Goal: Task Accomplishment & Management: Manage account settings

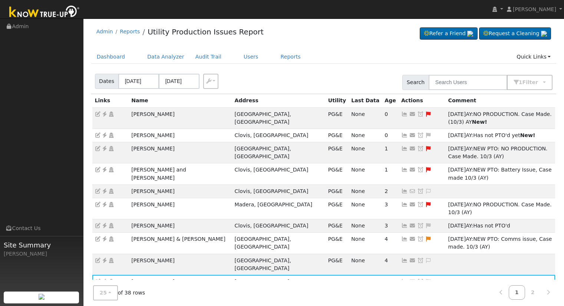
scroll to position [74, 0]
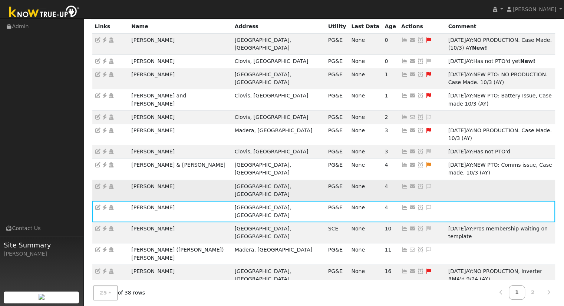
click at [426, 184] on icon at bounding box center [429, 186] width 7 height 5
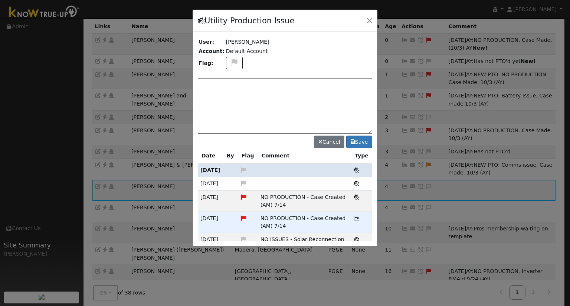
click at [337, 108] on div at bounding box center [285, 128] width 185 height 237
drag, startPoint x: 293, startPoint y: 207, endPoint x: 252, endPoint y: 201, distance: 41.3
click at [252, 201] on tr "07/14/25 NO PRODUCTION - Case Created (AM) 7/14 Utility Production Issue" at bounding box center [285, 201] width 174 height 21
copy tr "NO PRODUCTION - Case Created (AM) 7/14"
click at [243, 89] on textarea at bounding box center [285, 106] width 174 height 56
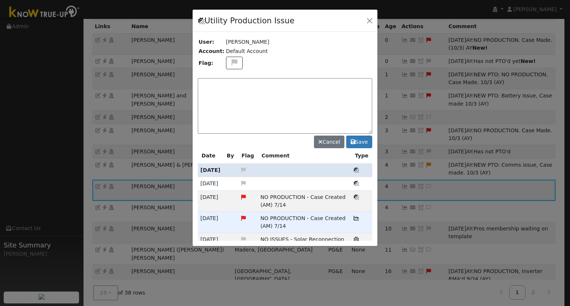
paste textarea "NO PRODUCTION - Case Created (AM) 7/14"
click at [210, 84] on textarea "NO PRODUCTION - Case Created (AM) 7/14" at bounding box center [285, 106] width 174 height 56
click at [303, 85] on textarea "NO PRODUCTION - Case Created (AM) 7/14" at bounding box center [285, 106] width 174 height 56
drag, startPoint x: 300, startPoint y: 83, endPoint x: 290, endPoint y: 83, distance: 10.0
click at [290, 83] on textarea "NO PRODUCTION - Case Created (AM) 7/14" at bounding box center [285, 106] width 174 height 56
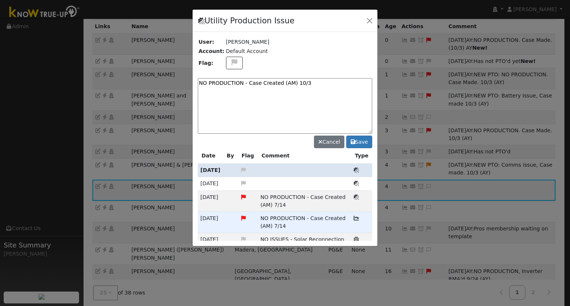
click at [284, 82] on textarea "NO PRODUCTION - Case Created (AM) 10/3" at bounding box center [285, 106] width 174 height 56
click at [286, 86] on textarea "NO PRODUCTION - Case Created (AM) 10/3" at bounding box center [285, 106] width 174 height 56
type textarea "NO PRODUCTION - Case Created (AY) 10/3"
click at [231, 64] on icon at bounding box center [234, 62] width 9 height 7
click at [230, 90] on icon at bounding box center [234, 89] width 9 height 7
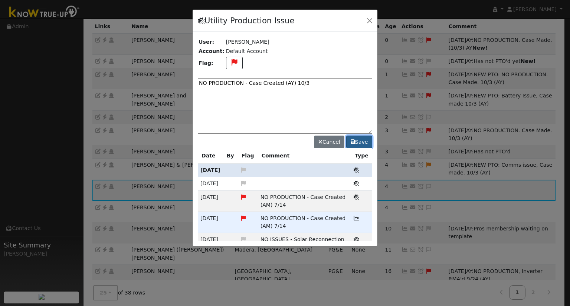
click at [352, 141] on icon at bounding box center [353, 142] width 4 height 5
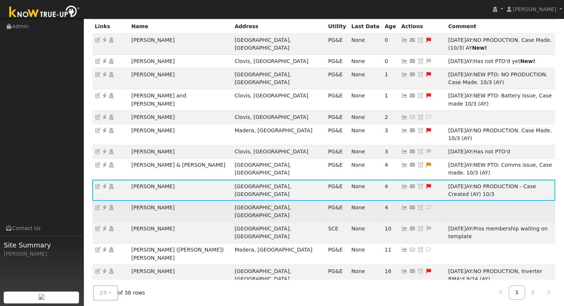
drag, startPoint x: 181, startPoint y: 160, endPoint x: 130, endPoint y: 162, distance: 50.9
click at [130, 201] on td "[PERSON_NAME]" at bounding box center [180, 211] width 103 height 21
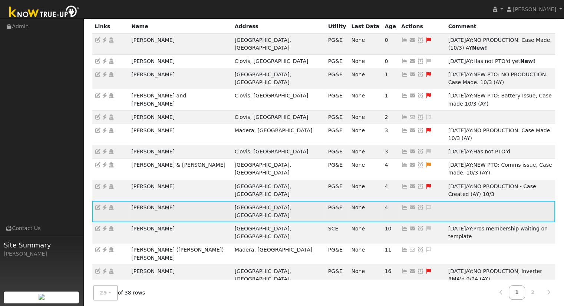
copy td "[PERSON_NAME]"
click at [102, 205] on icon at bounding box center [104, 207] width 7 height 5
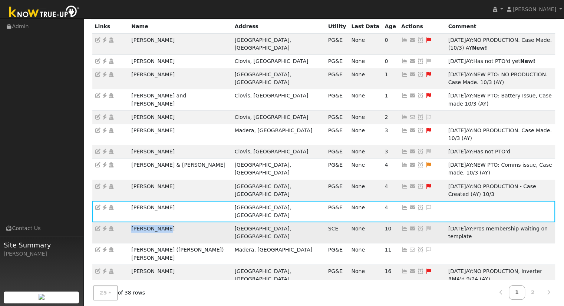
drag, startPoint x: 169, startPoint y: 174, endPoint x: 133, endPoint y: 174, distance: 36.0
click at [133, 223] on td "Ozzie Martin" at bounding box center [180, 233] width 103 height 21
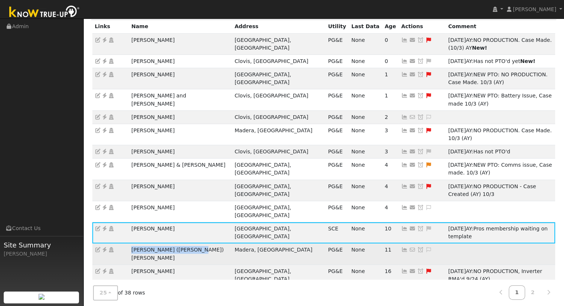
drag, startPoint x: 191, startPoint y: 187, endPoint x: 131, endPoint y: 191, distance: 60.6
click at [131, 244] on td "[PERSON_NAME] ([PERSON_NAME]) [PERSON_NAME]" at bounding box center [180, 254] width 103 height 21
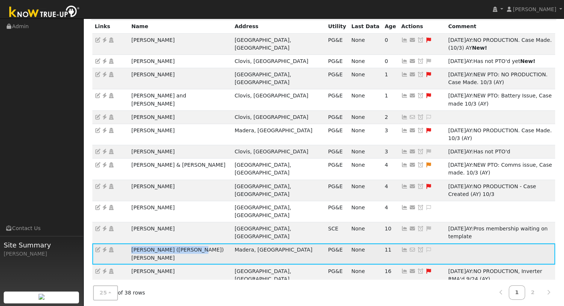
copy td "[PERSON_NAME] ([PERSON_NAME]) [PERSON_NAME]"
click at [104, 247] on icon at bounding box center [104, 249] width 7 height 5
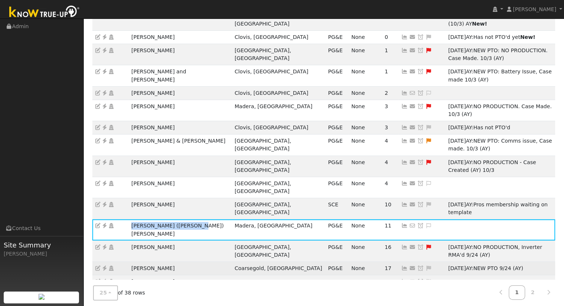
scroll to position [111, 0]
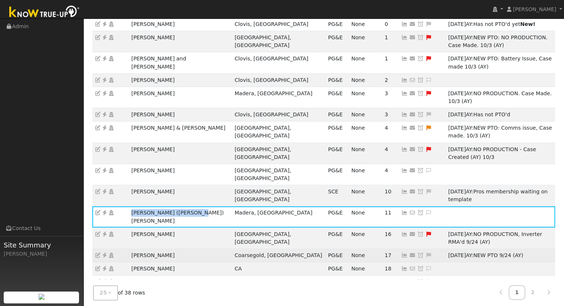
drag, startPoint x: 180, startPoint y: 180, endPoint x: 120, endPoint y: 177, distance: 59.8
click at [120, 249] on tr "William Meneley Coarsegold, CA PG&E None 17 No email address Send Email... Copy…" at bounding box center [323, 255] width 463 height 13
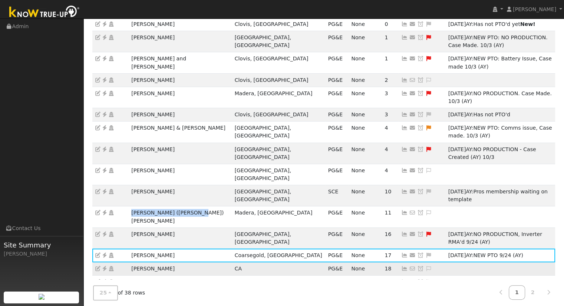
drag, startPoint x: 180, startPoint y: 192, endPoint x: 129, endPoint y: 194, distance: 50.9
click at [129, 263] on td "[PERSON_NAME]" at bounding box center [180, 269] width 103 height 13
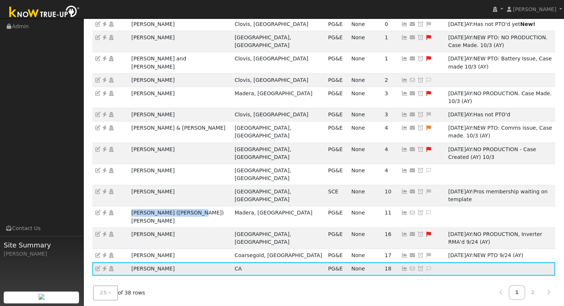
copy td "[PERSON_NAME]"
click at [104, 266] on icon at bounding box center [104, 268] width 7 height 5
drag, startPoint x: 172, startPoint y: 245, endPoint x: 127, endPoint y: 247, distance: 44.6
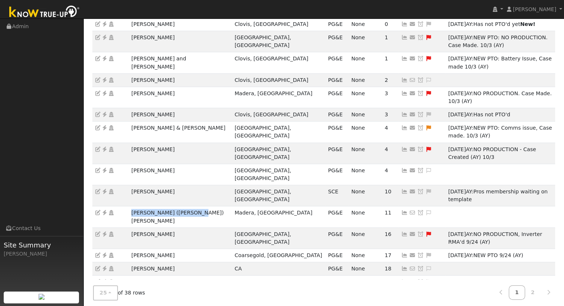
copy tr "Joshua Escobar"
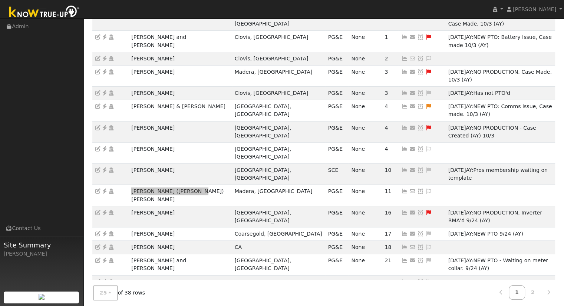
scroll to position [171, 0]
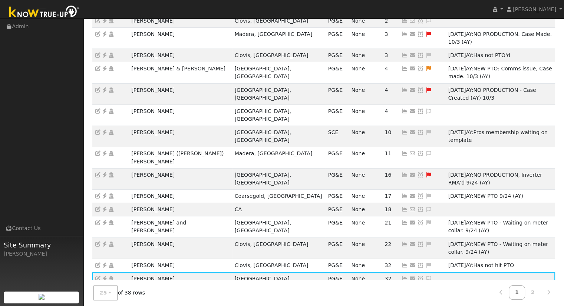
drag, startPoint x: 164, startPoint y: 212, endPoint x: 131, endPoint y: 212, distance: 32.3
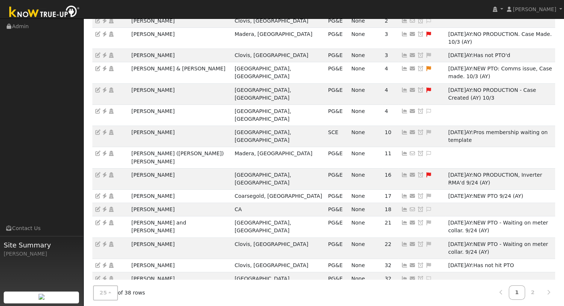
copy td "Glaxo [PERSON_NAME]"
drag, startPoint x: 162, startPoint y: 223, endPoint x: 130, endPoint y: 220, distance: 32.4
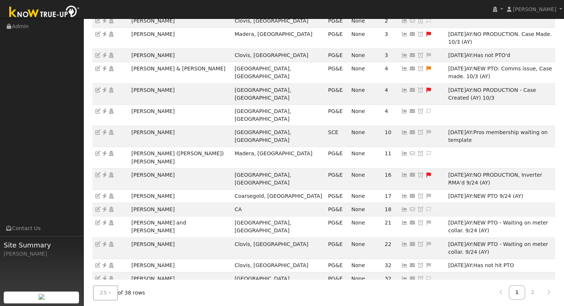
drag, startPoint x: 179, startPoint y: 239, endPoint x: 132, endPoint y: 238, distance: 47.1
click at [529, 288] on link "2" at bounding box center [533, 293] width 16 height 14
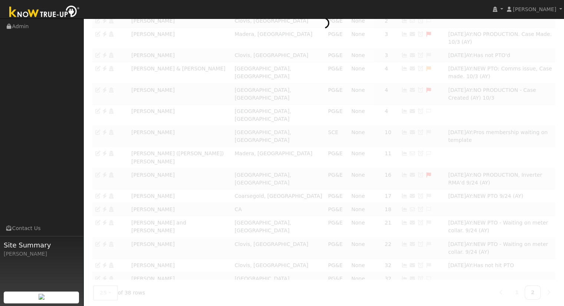
scroll to position [1, 0]
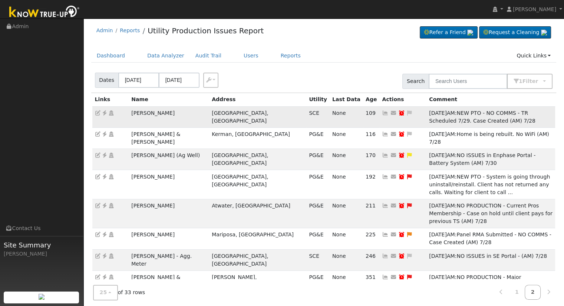
click at [171, 112] on td "John Schaap" at bounding box center [169, 116] width 81 height 21
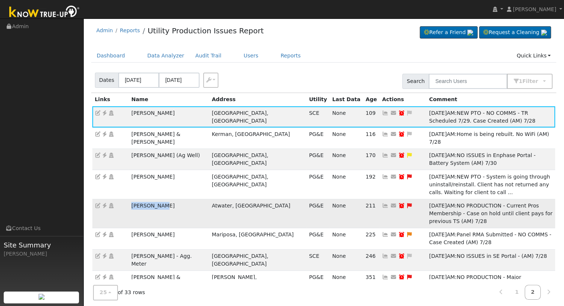
drag, startPoint x: 160, startPoint y: 183, endPoint x: 116, endPoint y: 178, distance: 44.1
click at [116, 199] on tr "David Mires Atwater, CA PG&E None 211 No email address Send Email... Copy a Lin…" at bounding box center [323, 213] width 463 height 29
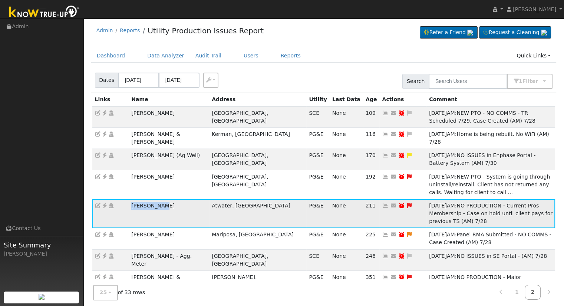
copy tr "David Mires"
click at [275, 58] on link "Reports" at bounding box center [290, 56] width 31 height 14
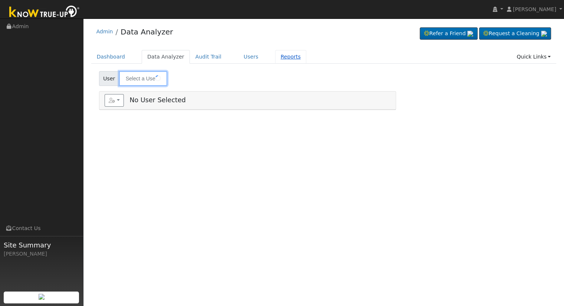
type input "[PERSON_NAME]"
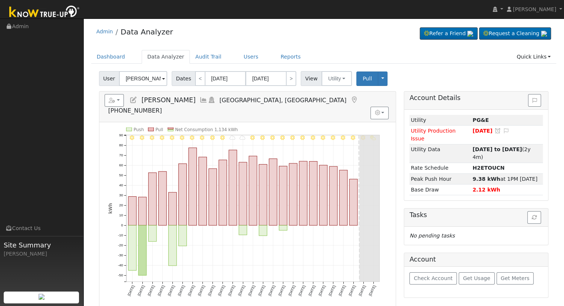
click at [133, 98] on icon at bounding box center [133, 100] width 8 height 7
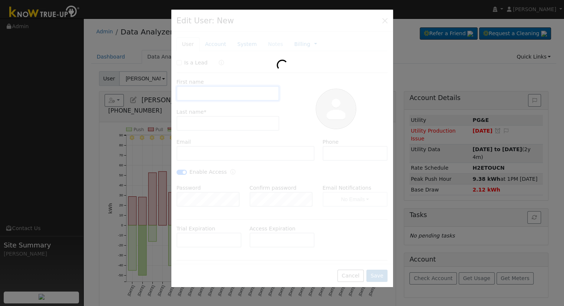
type input "07/24/2028"
type input "Anthony"
type input "Heredia"
type input "anthonyheredia_swift@yahoo.com"
type input "(661) 520-1151"
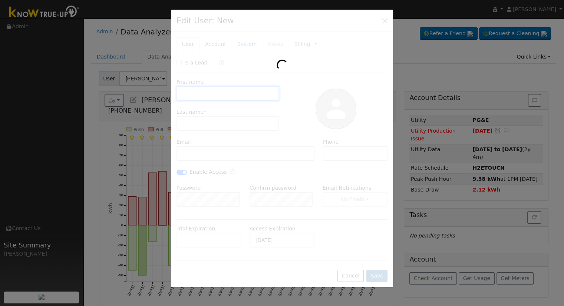
checkbox input "true"
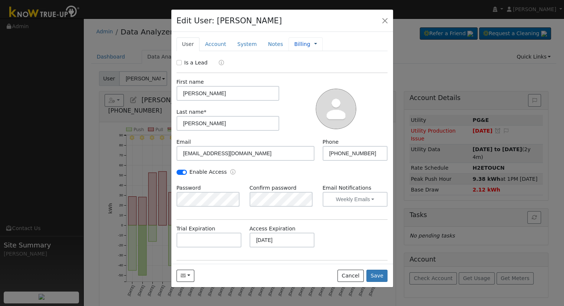
click at [314, 45] on link at bounding box center [315, 44] width 3 height 8
click at [319, 68] on link "Billing" at bounding box center [341, 68] width 52 height 10
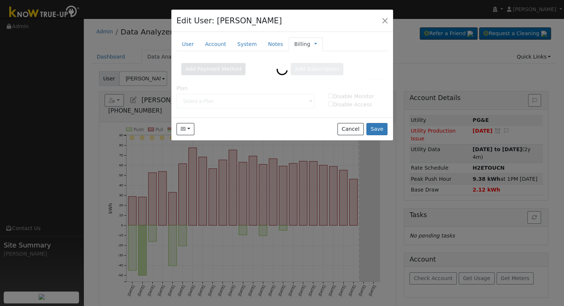
type input "5-Year Prepaid Monitoring"
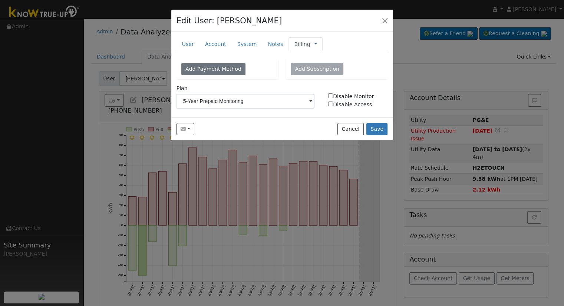
click at [314, 44] on link at bounding box center [315, 44] width 3 height 8
drag, startPoint x: 324, startPoint y: 53, endPoint x: 324, endPoint y: 58, distance: 4.5
click at [324, 58] on link "Management" at bounding box center [341, 57] width 52 height 10
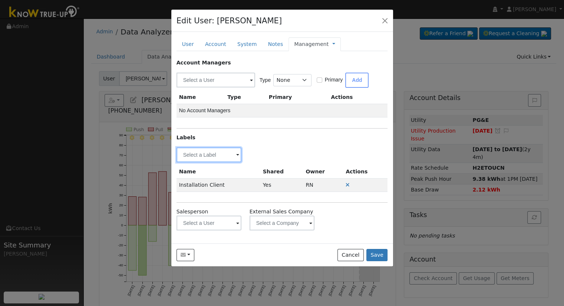
click at [219, 154] on input "text" at bounding box center [209, 155] width 65 height 15
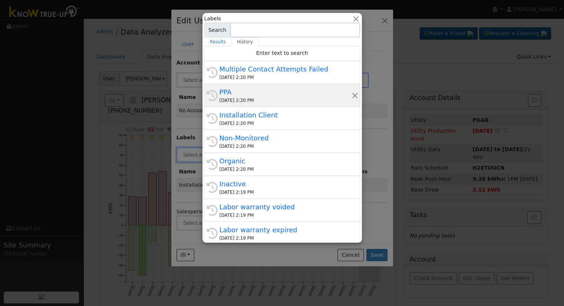
click at [271, 101] on div "10/03/2025 2:20 PM" at bounding box center [286, 100] width 132 height 7
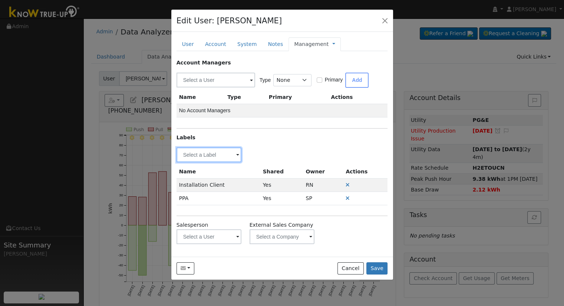
click at [213, 155] on input "text" at bounding box center [209, 155] width 65 height 15
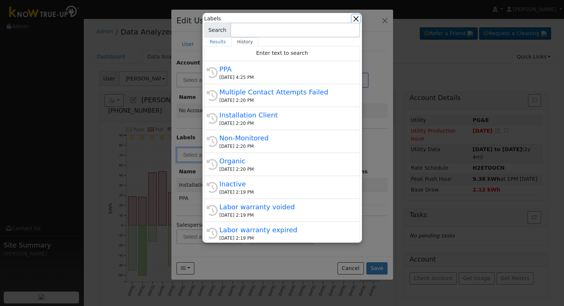
click at [355, 22] on button "button" at bounding box center [356, 19] width 8 height 8
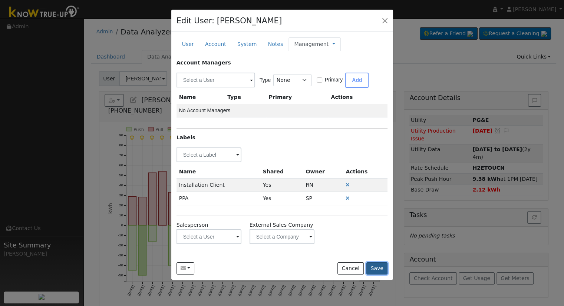
click at [381, 268] on button "Save" at bounding box center [378, 269] width 22 height 13
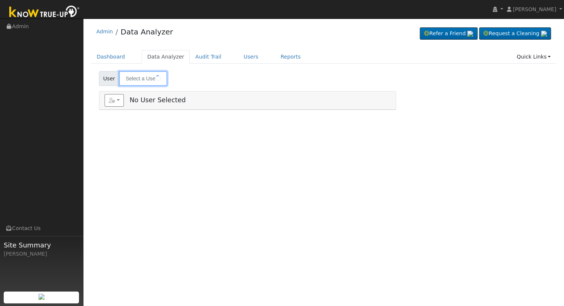
type input "Yasmin (Aquiles) Ramirez"
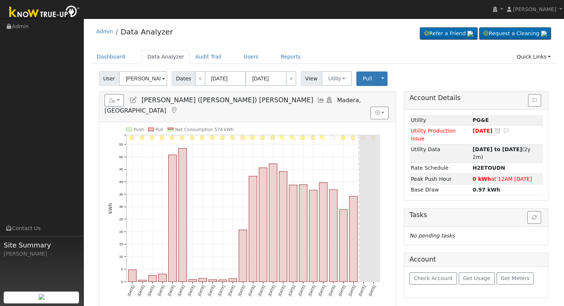
click at [134, 100] on icon at bounding box center [133, 100] width 8 height 7
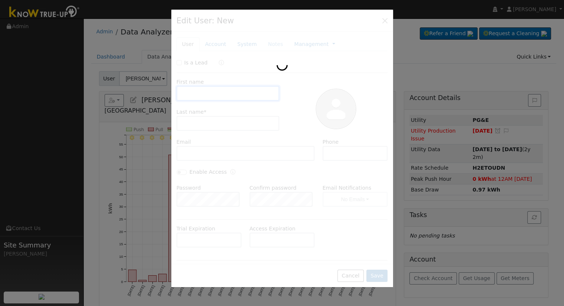
type input "Yasmin (Aquiles)"
type input "Ramirez"
type input "Default Account"
type input "17212 Anaconda Road"
type input "Madera"
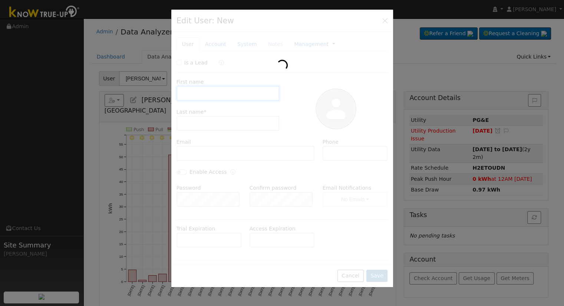
type input "CA"
type input "93636"
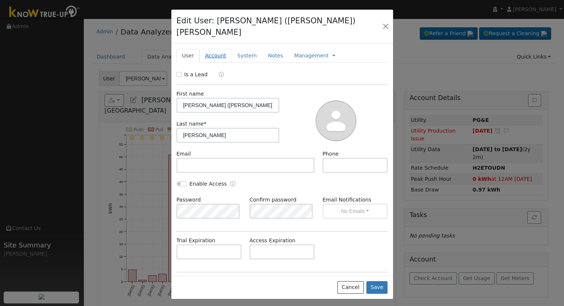
click at [216, 49] on link "Account" at bounding box center [216, 56] width 32 height 14
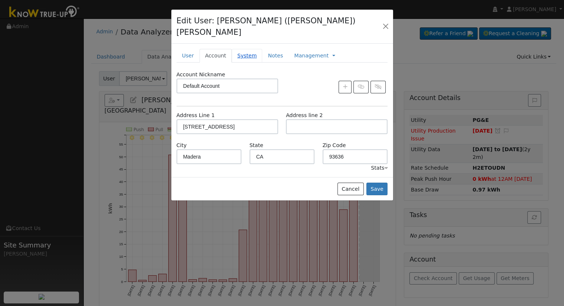
click at [237, 49] on link "System" at bounding box center [247, 56] width 31 height 14
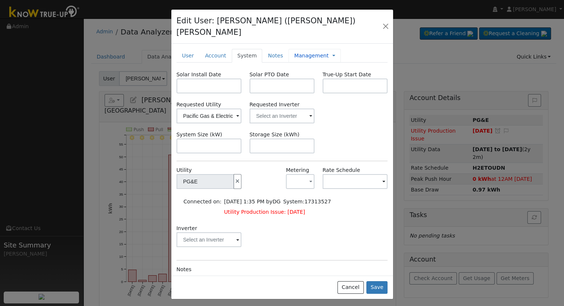
click at [297, 52] on link "Management" at bounding box center [311, 56] width 35 height 8
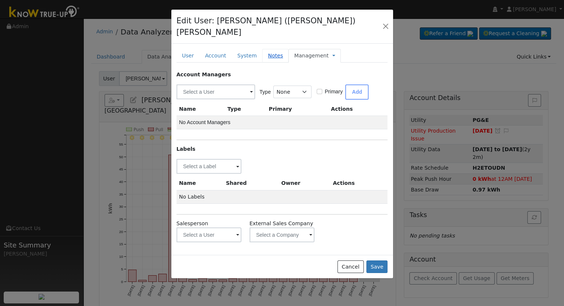
click at [266, 49] on link "Notes" at bounding box center [275, 56] width 26 height 14
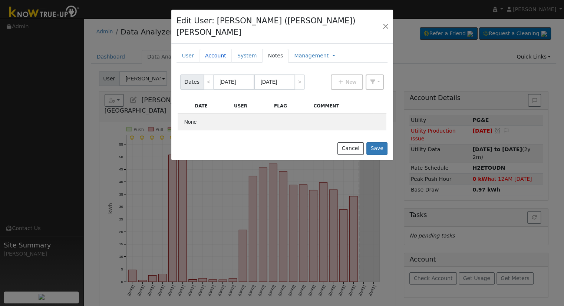
click at [205, 49] on link "Account" at bounding box center [216, 56] width 32 height 14
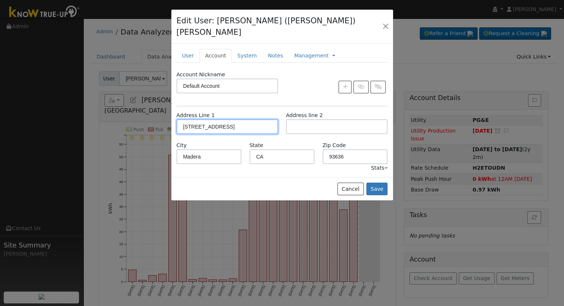
drag, startPoint x: 234, startPoint y: 117, endPoint x: 154, endPoint y: 118, distance: 80.1
click at [154, 118] on div "Edit User: Yasmin (Aquiles) Ramirez Default Account Default Account 17212 Anaco…" at bounding box center [282, 153] width 564 height 306
click at [186, 49] on link "User" at bounding box center [188, 56] width 23 height 14
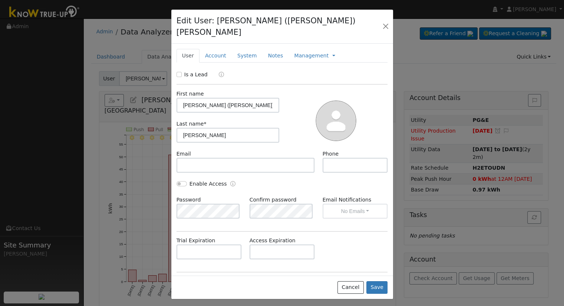
click at [185, 71] on label "Is a Lead" at bounding box center [195, 75] width 23 height 8
click at [182, 72] on input "Is a Lead" at bounding box center [179, 74] width 5 height 5
checkbox input "true"
click at [379, 282] on button "Save" at bounding box center [378, 288] width 22 height 13
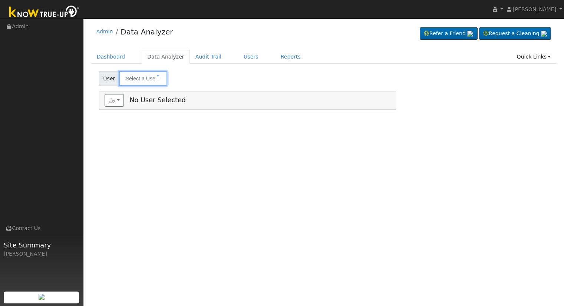
type input "Alfredo Dominguez"
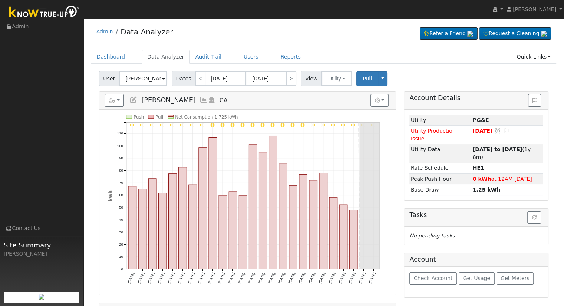
click at [134, 102] on icon at bounding box center [133, 100] width 8 height 7
type input "Alfredo"
type input "Dominguez"
type input "Default Account"
type input "CA"
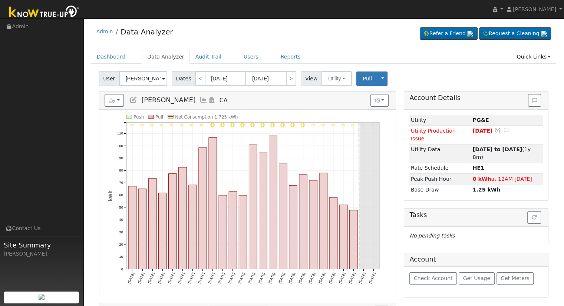
type input "93654"
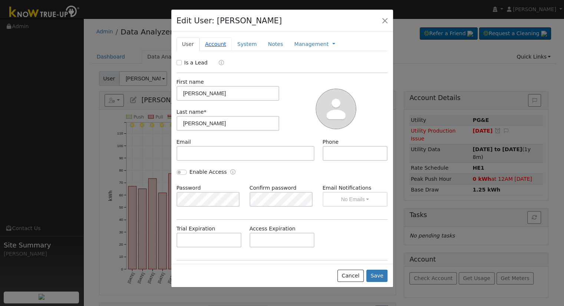
click at [214, 47] on link "Account" at bounding box center [216, 44] width 32 height 14
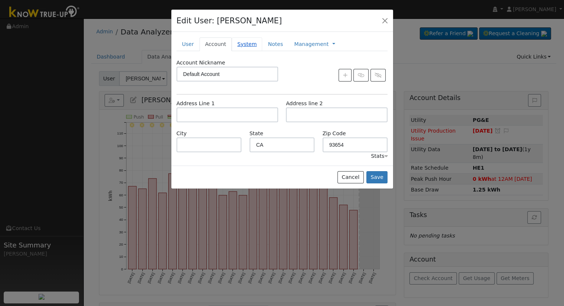
click at [237, 44] on link "System" at bounding box center [247, 44] width 31 height 14
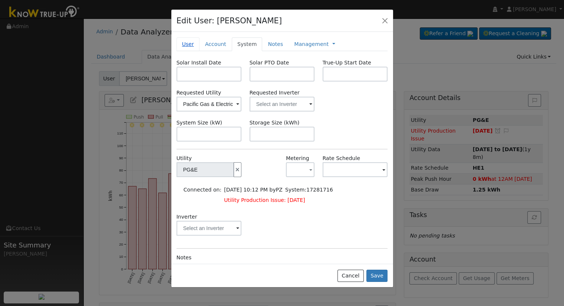
click at [184, 42] on link "User" at bounding box center [188, 44] width 23 height 14
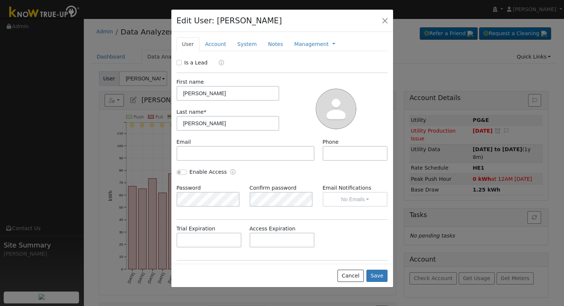
click at [183, 62] on div "Is a Lead" at bounding box center [193, 63] width 33 height 8
click at [181, 61] on input "Is a Lead" at bounding box center [179, 62] width 5 height 5
checkbox input "true"
click at [386, 277] on button "Save" at bounding box center [378, 276] width 22 height 13
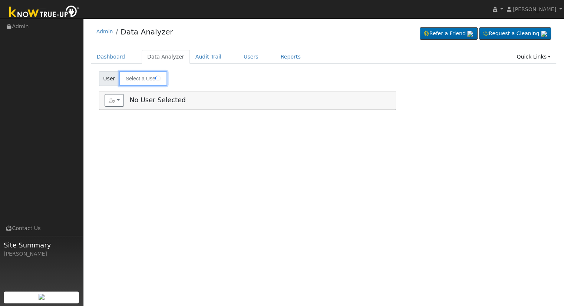
type input "Glaxo [PERSON_NAME]"
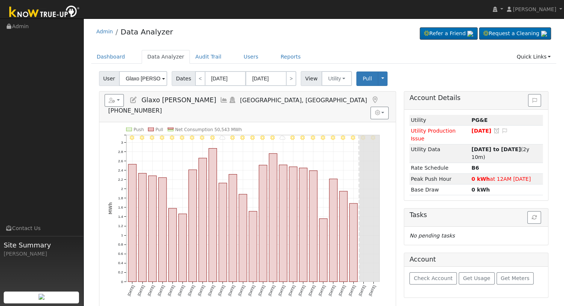
click at [134, 101] on icon at bounding box center [133, 100] width 8 height 7
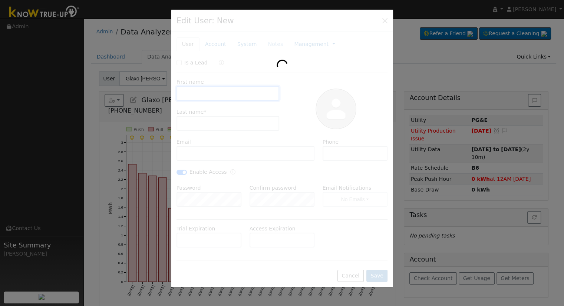
type input "Glaxo"
type input "Klien"
type input "[EMAIL_ADDRESS][PERSON_NAME][DOMAIN_NAME]"
type input "559-790-5263"
checkbox input "true"
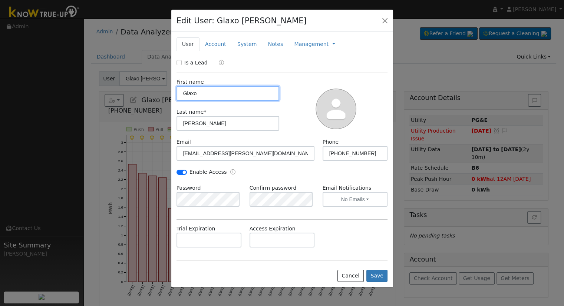
type input "PG&E"
click at [206, 37] on link "Account" at bounding box center [216, 44] width 32 height 14
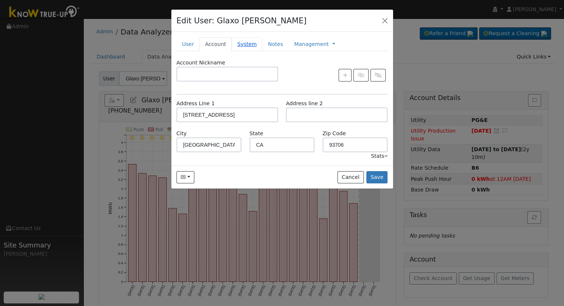
click at [245, 43] on link "System" at bounding box center [247, 44] width 31 height 14
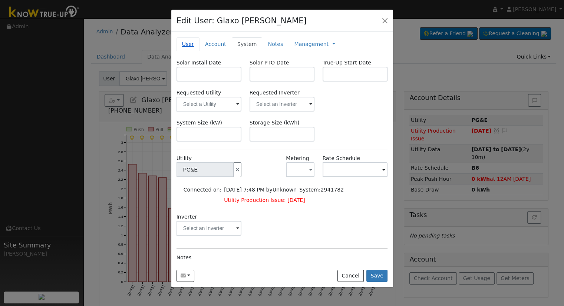
click at [186, 43] on link "User" at bounding box center [188, 44] width 23 height 14
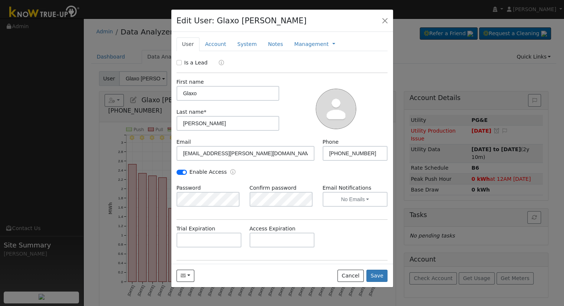
click at [191, 64] on label "Is a Lead" at bounding box center [195, 63] width 23 height 8
click at [182, 64] on input "Is a Lead" at bounding box center [179, 62] width 5 height 5
checkbox input "true"
click at [383, 275] on button "Save" at bounding box center [378, 276] width 22 height 13
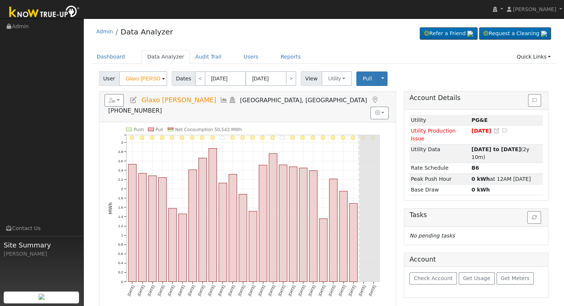
click at [134, 100] on icon at bounding box center [133, 100] width 8 height 7
type input "Glaxo"
type input "[PERSON_NAME]"
type input "[EMAIL_ADDRESS][PERSON_NAME][DOMAIN_NAME]"
type input "[PHONE_NUMBER]"
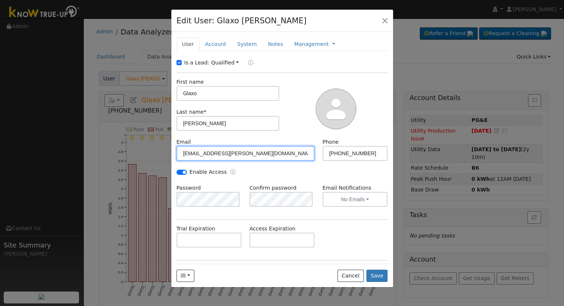
drag, startPoint x: 250, startPoint y: 155, endPoint x: 180, endPoint y: 153, distance: 69.8
click at [180, 153] on input "[EMAIL_ADDRESS][PERSON_NAME][DOMAIN_NAME]" at bounding box center [246, 153] width 138 height 15
click at [387, 20] on button "button" at bounding box center [385, 20] width 10 height 10
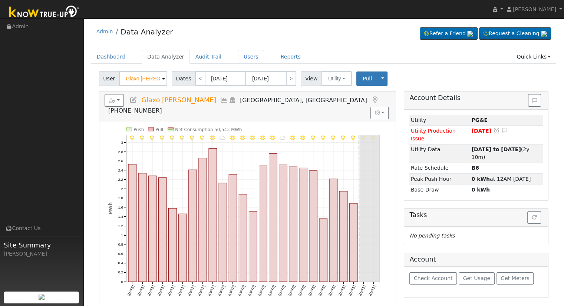
click at [247, 57] on link "Users" at bounding box center [251, 57] width 26 height 14
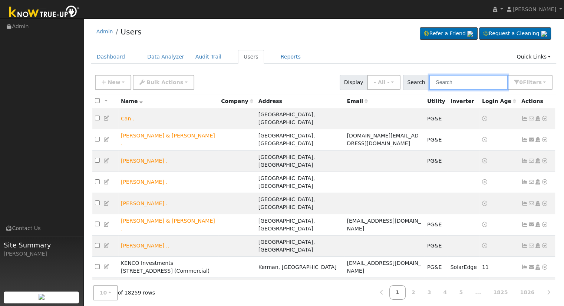
paste input "[EMAIL_ADDRESS][PERSON_NAME][DOMAIN_NAME]"
type input "[EMAIL_ADDRESS][PERSON_NAME][DOMAIN_NAME]"
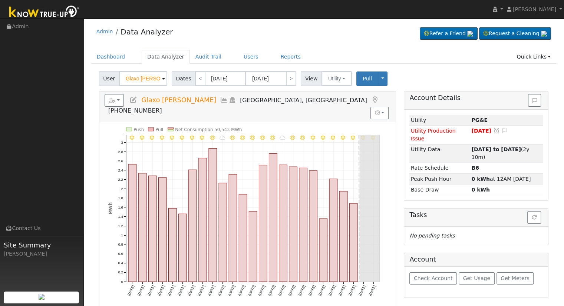
click at [133, 97] on icon at bounding box center [133, 100] width 8 height 7
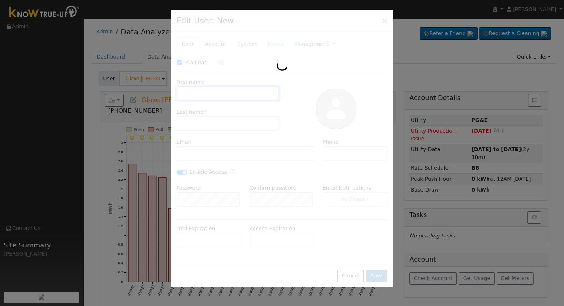
checkbox input "true"
type input "Glaxo"
type input "[PERSON_NAME]"
type input "[EMAIL_ADDRESS][PERSON_NAME][DOMAIN_NAME]"
type input "[PHONE_NUMBER]"
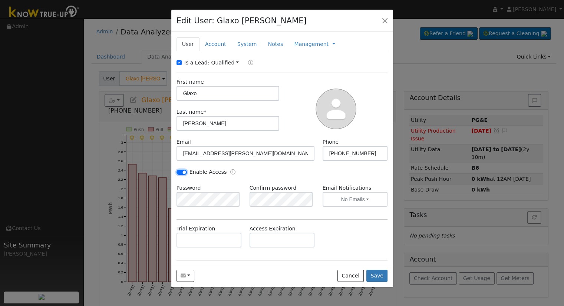
click at [181, 172] on input "Enable Access" at bounding box center [182, 172] width 10 height 5
checkbox input "false"
click at [384, 276] on button "Save" at bounding box center [378, 276] width 22 height 13
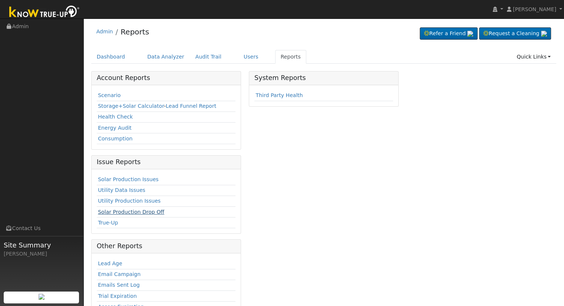
click at [148, 211] on link "Solar Production Drop Off" at bounding box center [131, 212] width 66 height 6
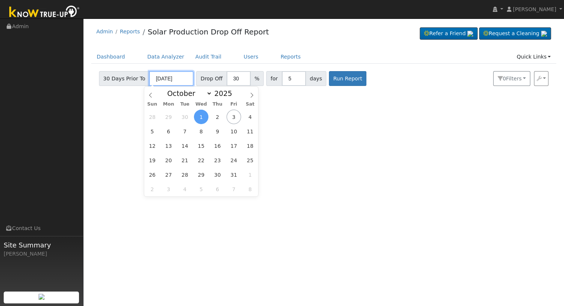
click at [164, 78] on input "[DATE]" at bounding box center [171, 78] width 45 height 15
click at [232, 118] on span "3" at bounding box center [234, 117] width 14 height 14
type input "[DATE]"
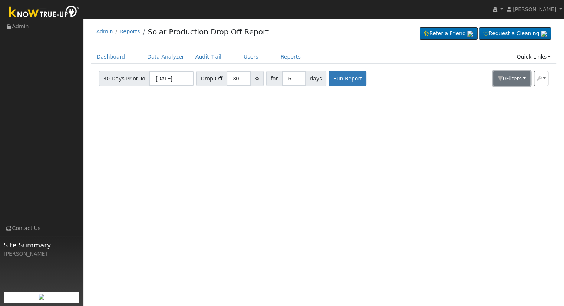
click at [516, 82] on button "0 Filter s" at bounding box center [511, 78] width 37 height 15
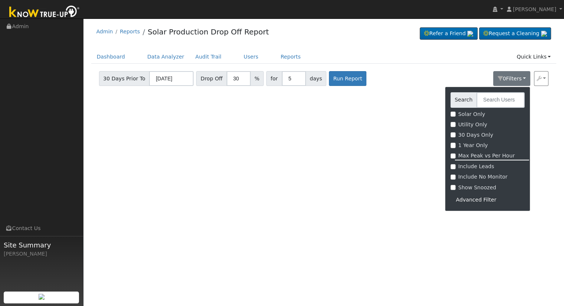
click at [544, 78] on div "Export CSV" at bounding box center [541, 78] width 15 height 15
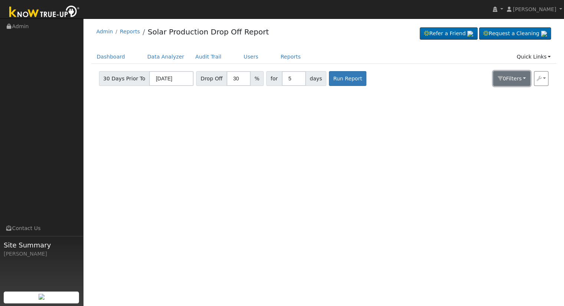
click at [518, 79] on span "Filter s" at bounding box center [514, 79] width 16 height 6
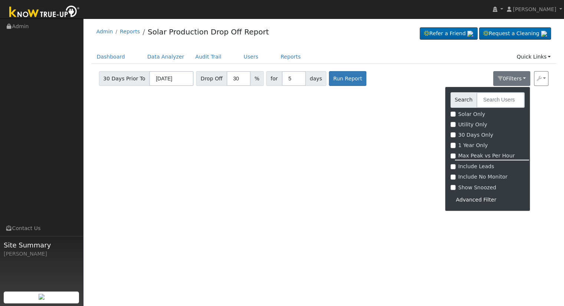
click at [481, 204] on div "Advanced Filter" at bounding box center [487, 200] width 74 height 12
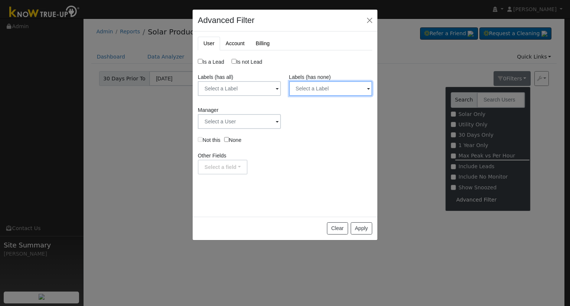
click at [352, 91] on input "text" at bounding box center [330, 88] width 83 height 15
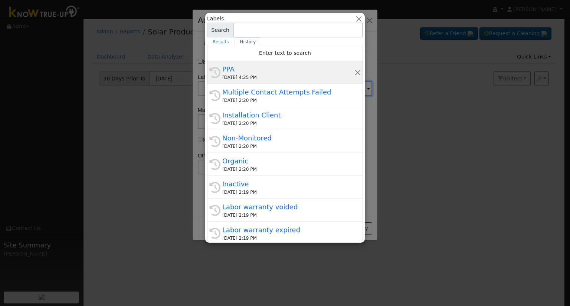
click at [268, 63] on div "History PPA [DATE] 4:25 PM" at bounding box center [285, 72] width 156 height 23
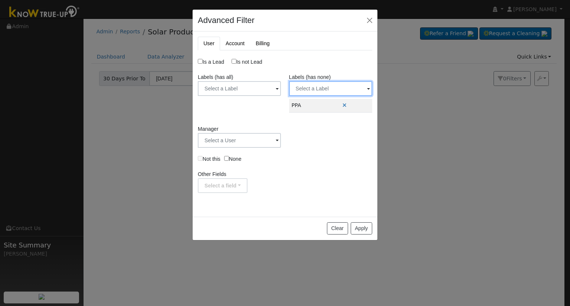
click at [332, 92] on input "text" at bounding box center [330, 88] width 83 height 15
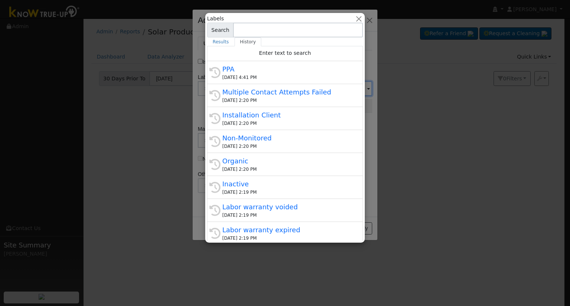
click at [269, 99] on div "10/03/2025 2:20 PM" at bounding box center [288, 100] width 132 height 7
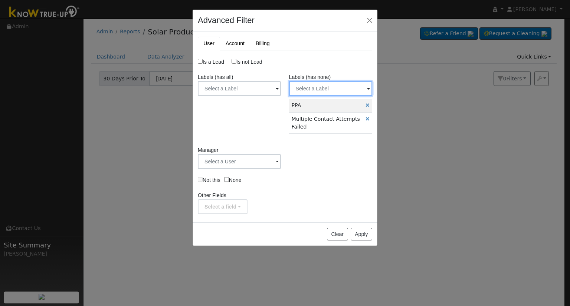
click at [335, 84] on input "text" at bounding box center [330, 88] width 83 height 15
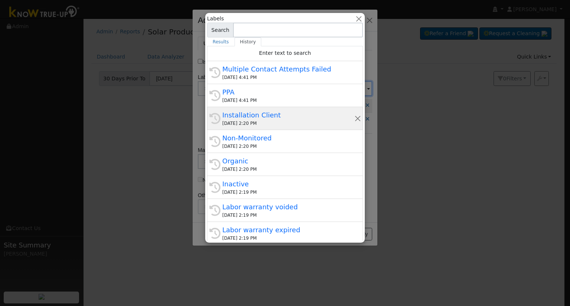
click at [278, 116] on div "Installation Client" at bounding box center [288, 115] width 132 height 10
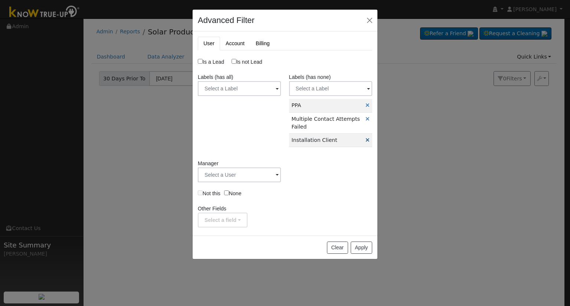
click at [365, 140] on icon at bounding box center [367, 140] width 4 height 5
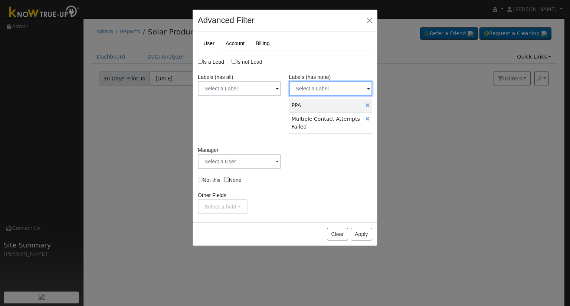
click at [346, 93] on input "text" at bounding box center [330, 88] width 83 height 15
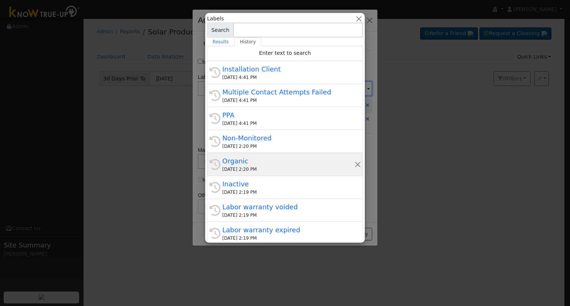
click at [296, 157] on div "Organic" at bounding box center [288, 161] width 132 height 10
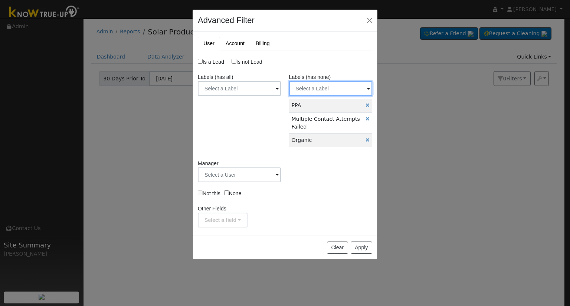
click at [324, 91] on input "text" at bounding box center [330, 88] width 83 height 15
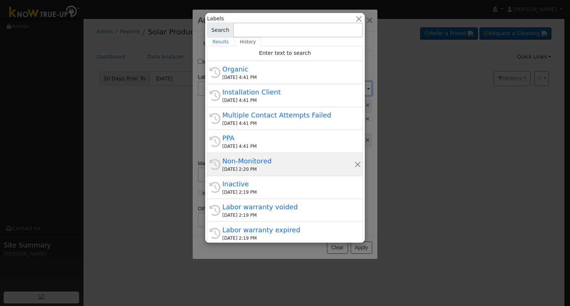
click at [295, 159] on div "Non-Monitored" at bounding box center [288, 161] width 132 height 10
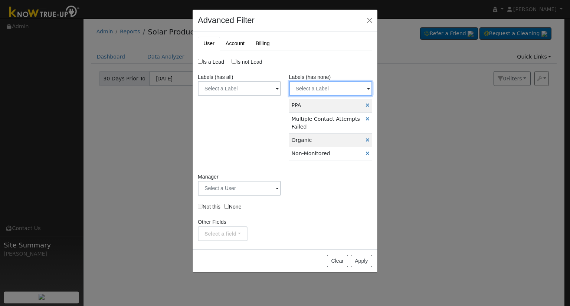
click at [323, 88] on input "text" at bounding box center [330, 88] width 83 height 15
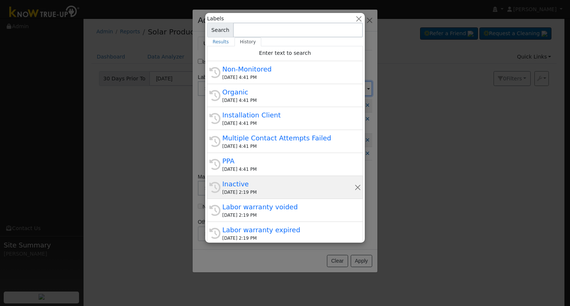
click at [318, 183] on div "Inactive" at bounding box center [288, 184] width 132 height 10
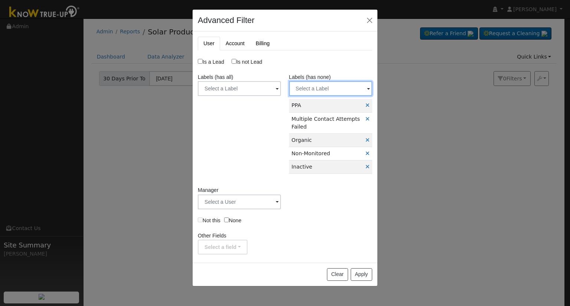
click at [343, 81] on input "text" at bounding box center [330, 88] width 83 height 15
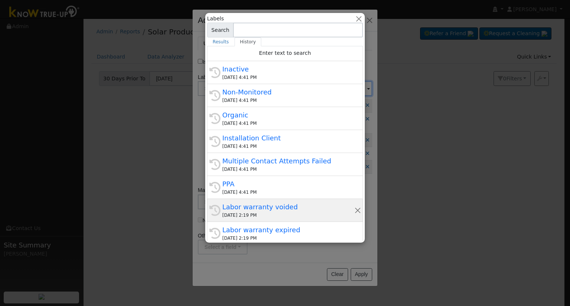
click at [307, 205] on div "Labor warranty voided" at bounding box center [288, 207] width 132 height 10
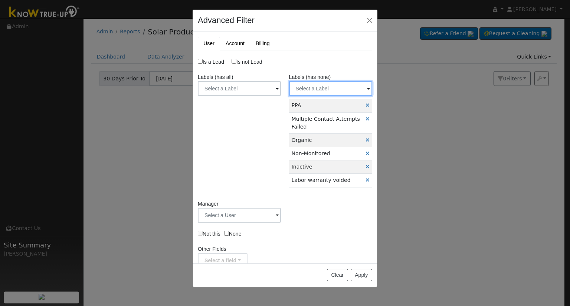
click at [343, 88] on input "text" at bounding box center [330, 88] width 83 height 15
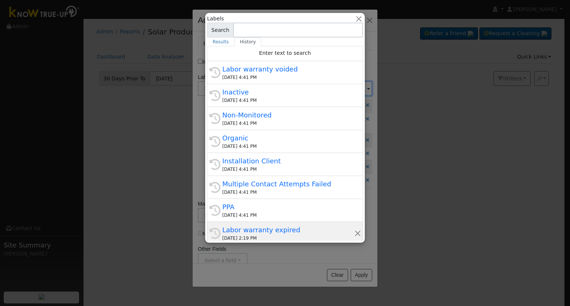
click at [298, 223] on div "History Labor warranty expired 10/03/2025 2:19 PM" at bounding box center [285, 233] width 156 height 23
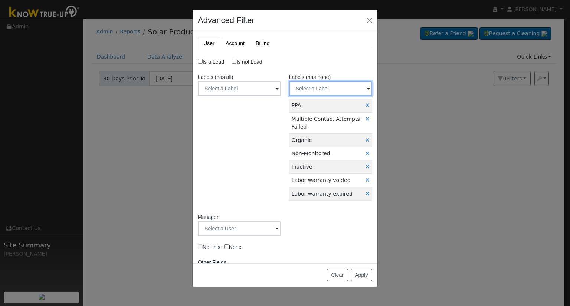
click at [331, 81] on input "text" at bounding box center [330, 88] width 83 height 15
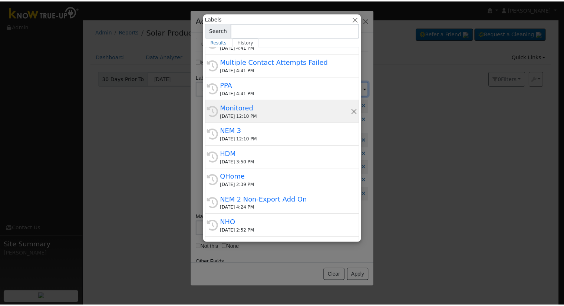
scroll to position [148, 0]
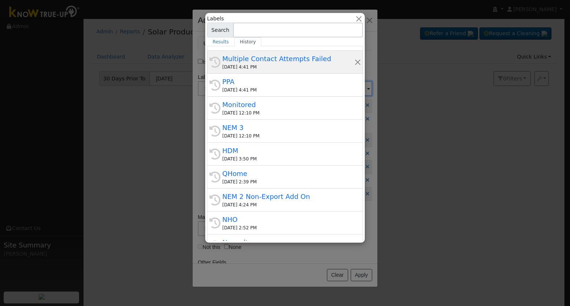
click at [300, 66] on div "10/03/2025 4:41 PM" at bounding box center [288, 67] width 132 height 7
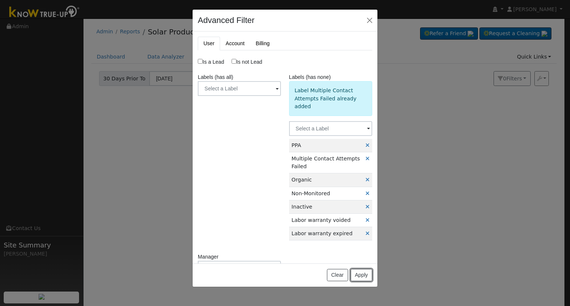
click at [361, 278] on button "Apply" at bounding box center [362, 275] width 22 height 13
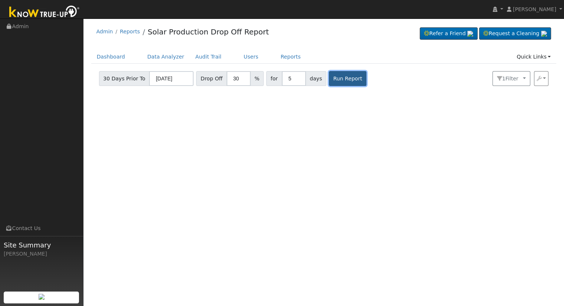
click at [339, 85] on button "Run Report" at bounding box center [347, 78] width 37 height 15
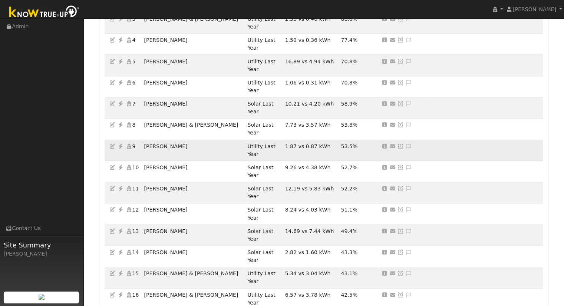
scroll to position [74, 0]
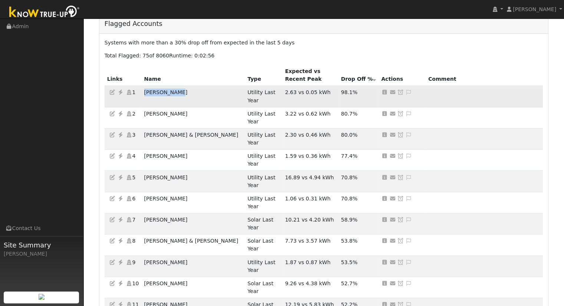
drag, startPoint x: 187, startPoint y: 94, endPoint x: 147, endPoint y: 92, distance: 39.7
click at [147, 92] on td "[PERSON_NAME]" at bounding box center [194, 96] width 104 height 21
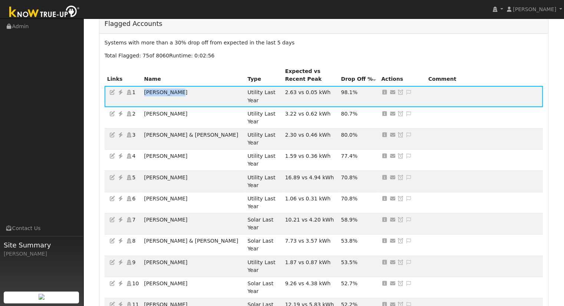
copy td "[PERSON_NAME]"
click at [119, 92] on icon at bounding box center [120, 92] width 7 height 5
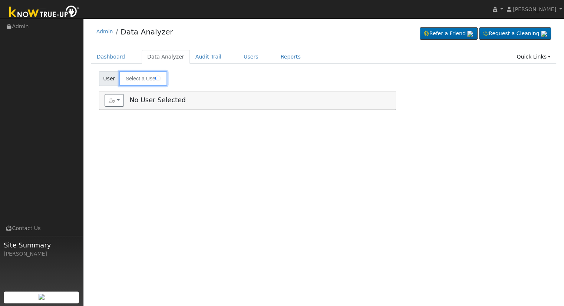
type input "[PERSON_NAME]"
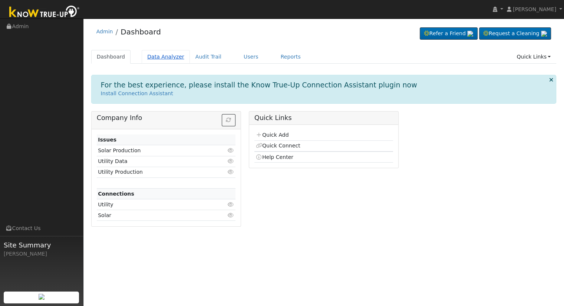
click at [154, 54] on link "Data Analyzer" at bounding box center [166, 57] width 48 height 14
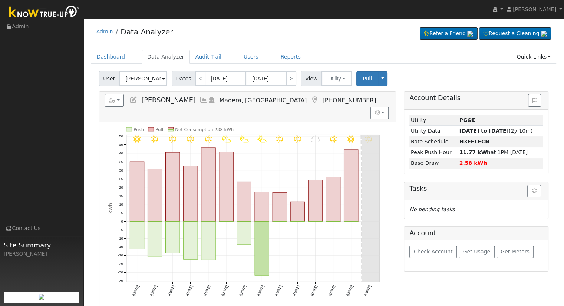
click at [139, 80] on input "[PERSON_NAME]" at bounding box center [143, 78] width 48 height 15
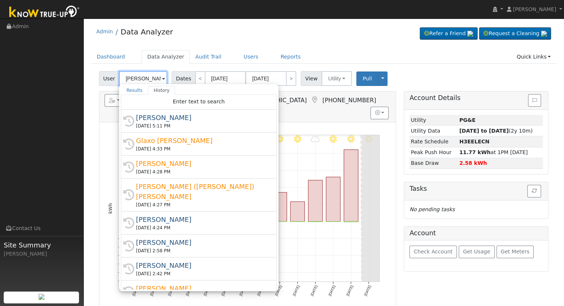
click at [139, 80] on input "[PERSON_NAME]" at bounding box center [143, 78] width 48 height 15
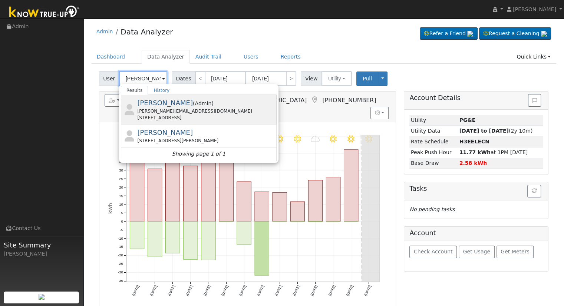
type input "[PERSON_NAME]"
click at [246, 117] on div "[STREET_ADDRESS]" at bounding box center [206, 118] width 138 height 7
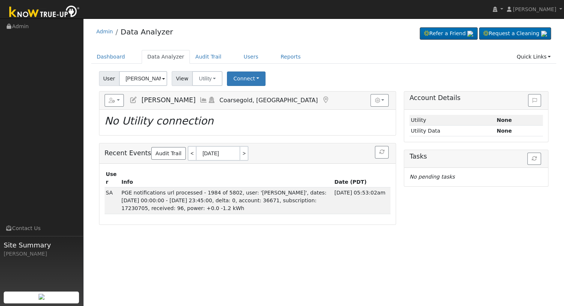
click at [134, 102] on icon at bounding box center [133, 100] width 8 height 7
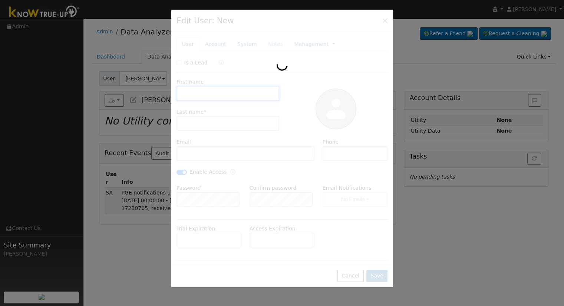
type input "[PERSON_NAME]"
type input "[PERSON_NAME][EMAIL_ADDRESS][DOMAIN_NAME]"
checkbox input "true"
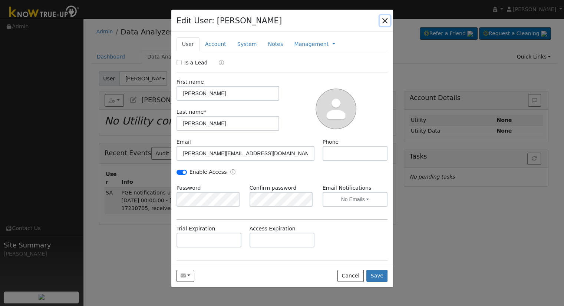
click at [383, 21] on button "button" at bounding box center [385, 20] width 10 height 10
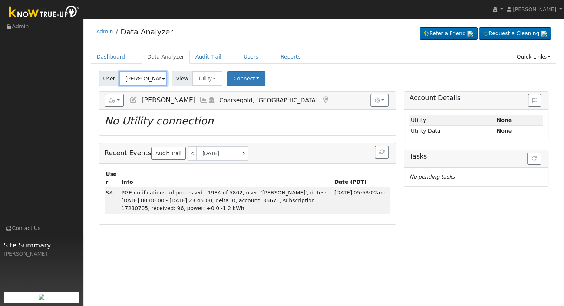
click at [137, 76] on input "[PERSON_NAME]" at bounding box center [143, 78] width 48 height 15
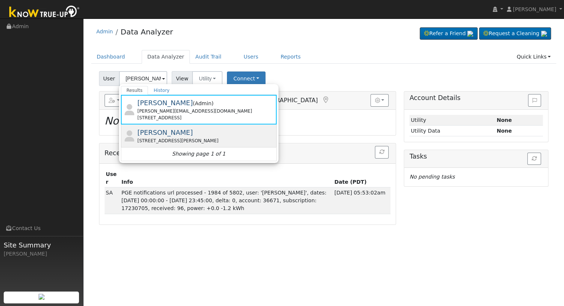
click at [182, 144] on div "[STREET_ADDRESS][PERSON_NAME]" at bounding box center [206, 141] width 138 height 7
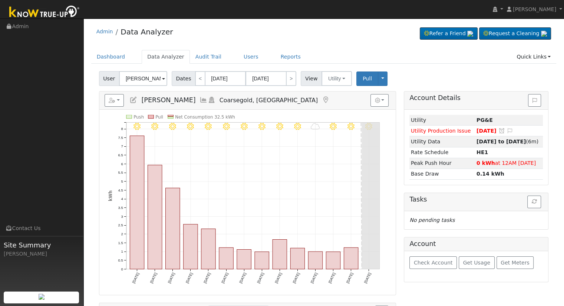
click at [133, 98] on icon at bounding box center [133, 100] width 8 height 7
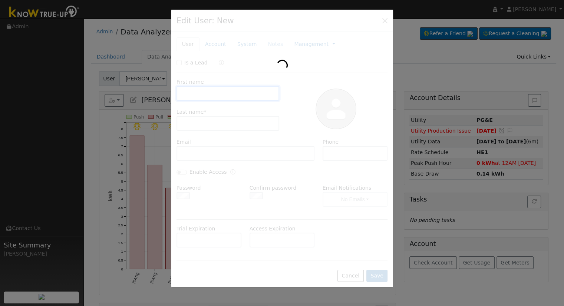
type input "[PERSON_NAME]"
